Goal: Check status: Check status

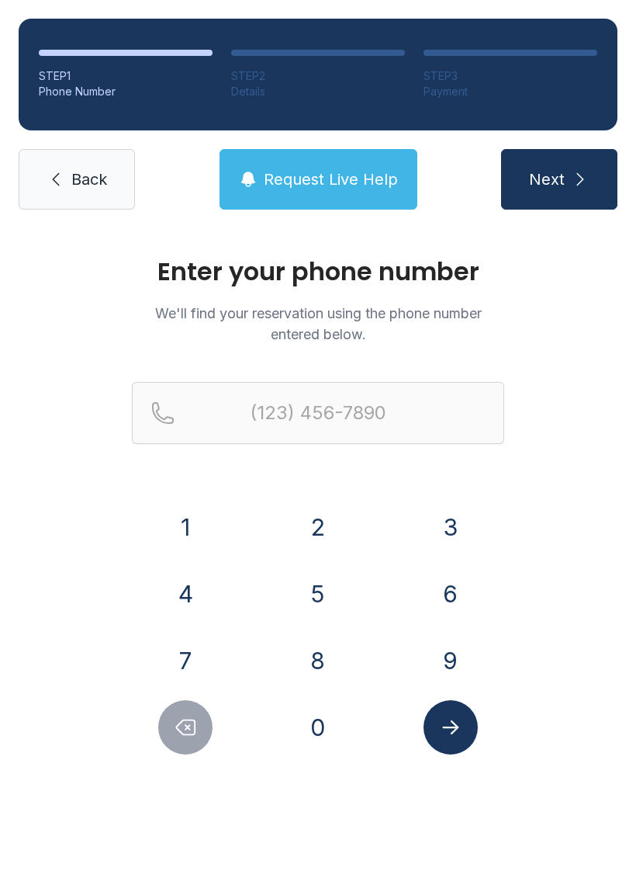
click at [327, 649] on button "8" at bounding box center [318, 660] width 54 height 54
click at [435, 601] on button "6" at bounding box center [451, 593] width 54 height 54
click at [196, 605] on button "4" at bounding box center [185, 593] width 54 height 54
click at [445, 663] on button "9" at bounding box center [451, 660] width 54 height 54
click at [324, 716] on button "0" at bounding box center [318, 727] width 54 height 54
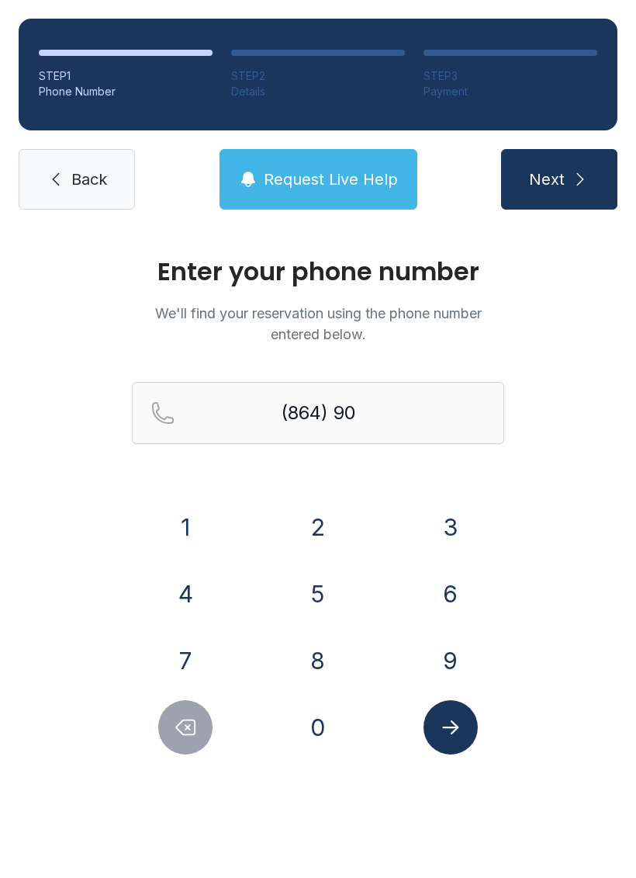
click at [452, 512] on button "3" at bounding box center [451, 527] width 54 height 54
click at [448, 514] on button "3" at bounding box center [451, 527] width 54 height 54
click at [451, 641] on button "9" at bounding box center [451, 660] width 54 height 54
click at [328, 587] on button "5" at bounding box center [318, 593] width 54 height 54
click at [196, 514] on button "1" at bounding box center [185, 527] width 54 height 54
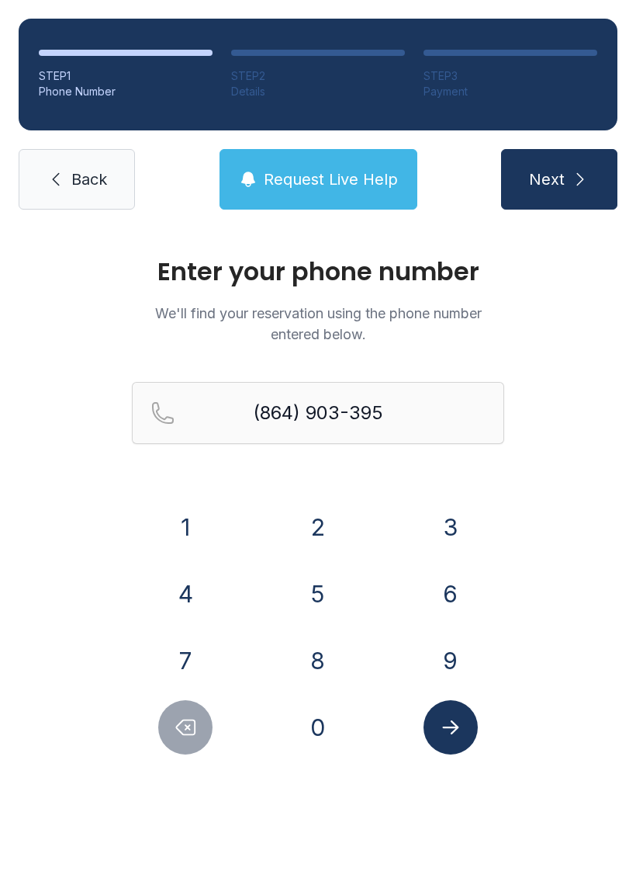
type input "[PHONE_NUMBER]"
click at [458, 725] on icon "Submit lookup form" at bounding box center [450, 726] width 23 height 23
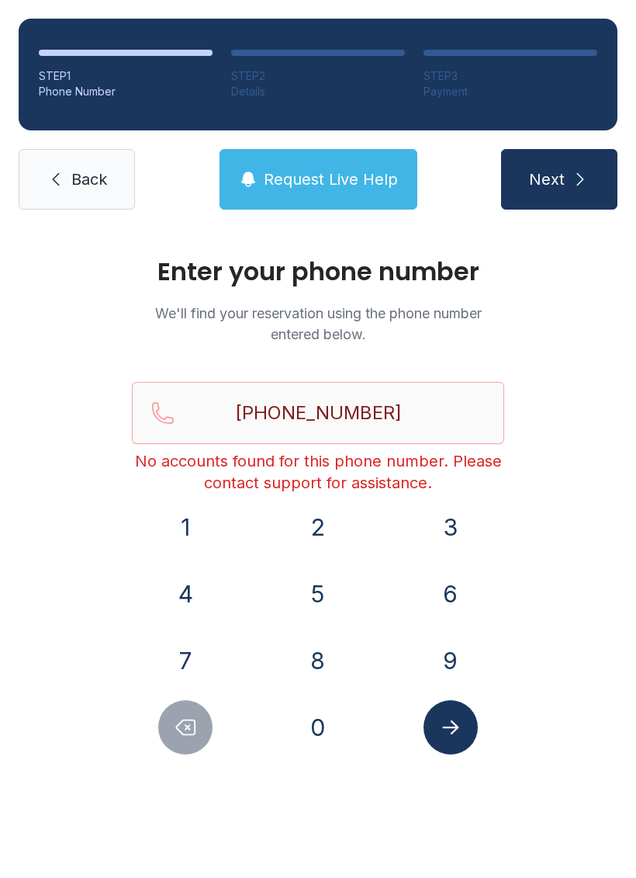
click at [69, 190] on link "Back" at bounding box center [77, 179] width 116 height 61
